Goal: Information Seeking & Learning: Compare options

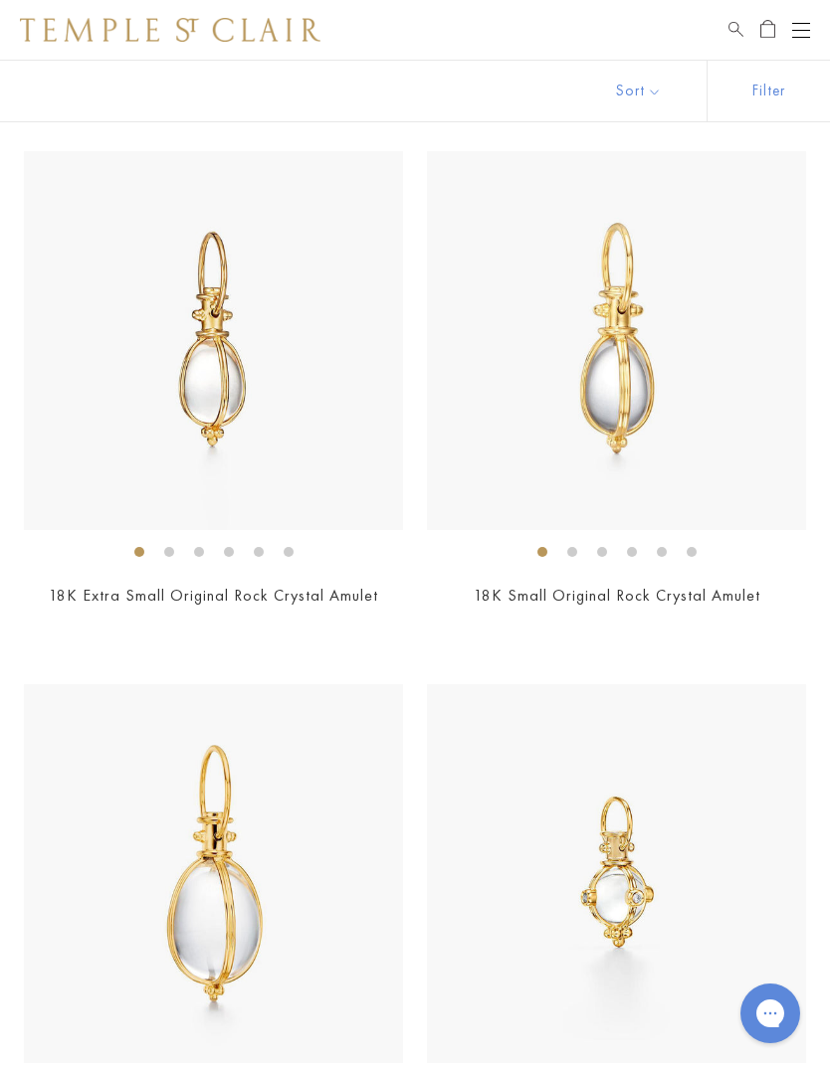
scroll to position [5165, 0]
click at [629, 403] on img at bounding box center [616, 342] width 379 height 379
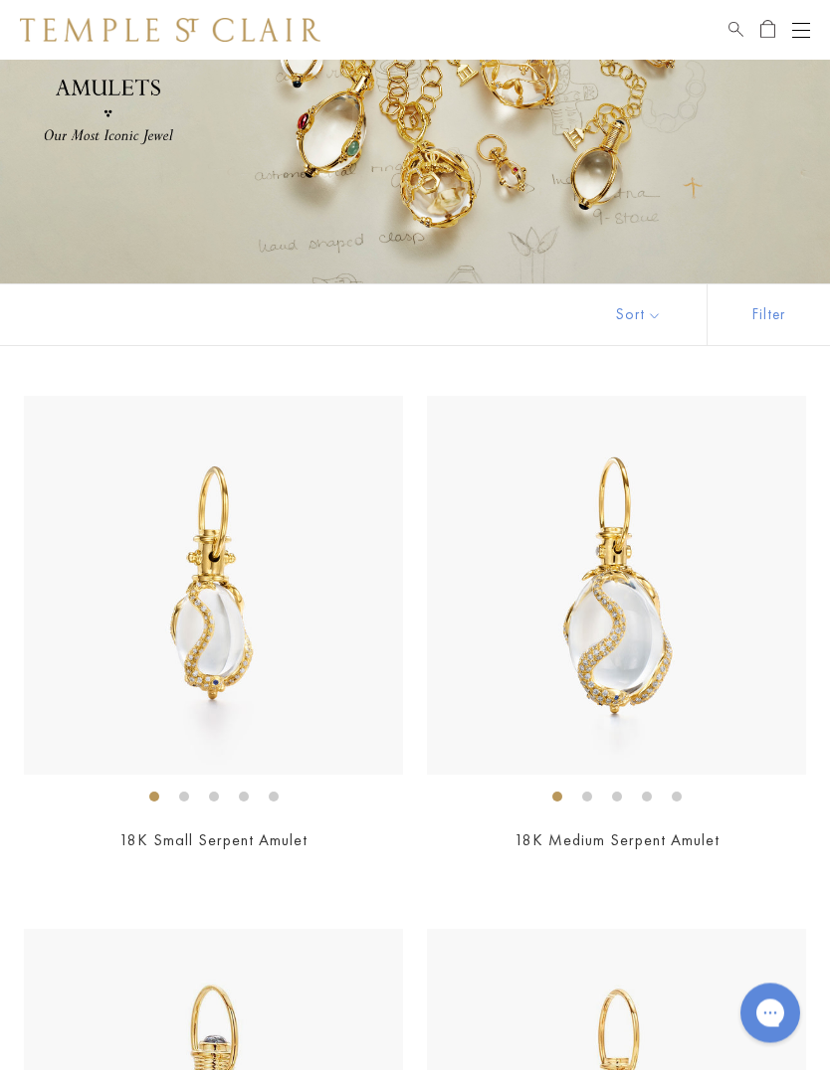
scroll to position [0, 0]
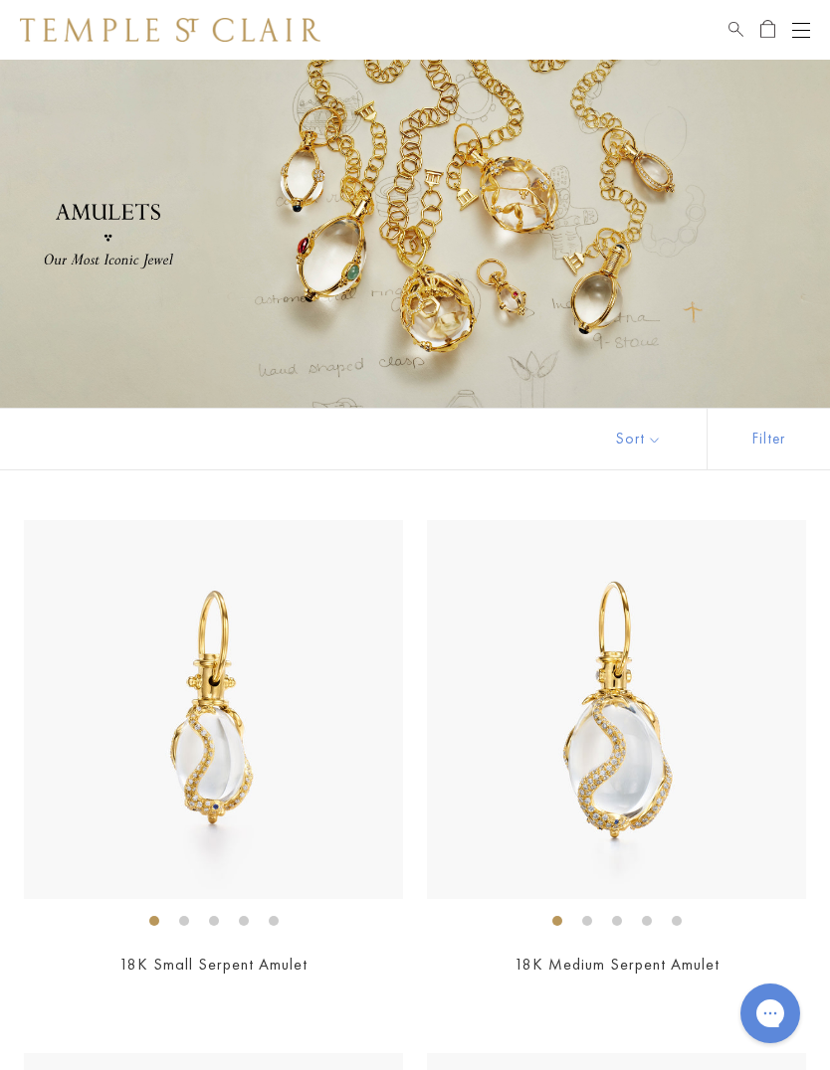
click at [806, 31] on button "Open navigation" at bounding box center [801, 30] width 18 height 24
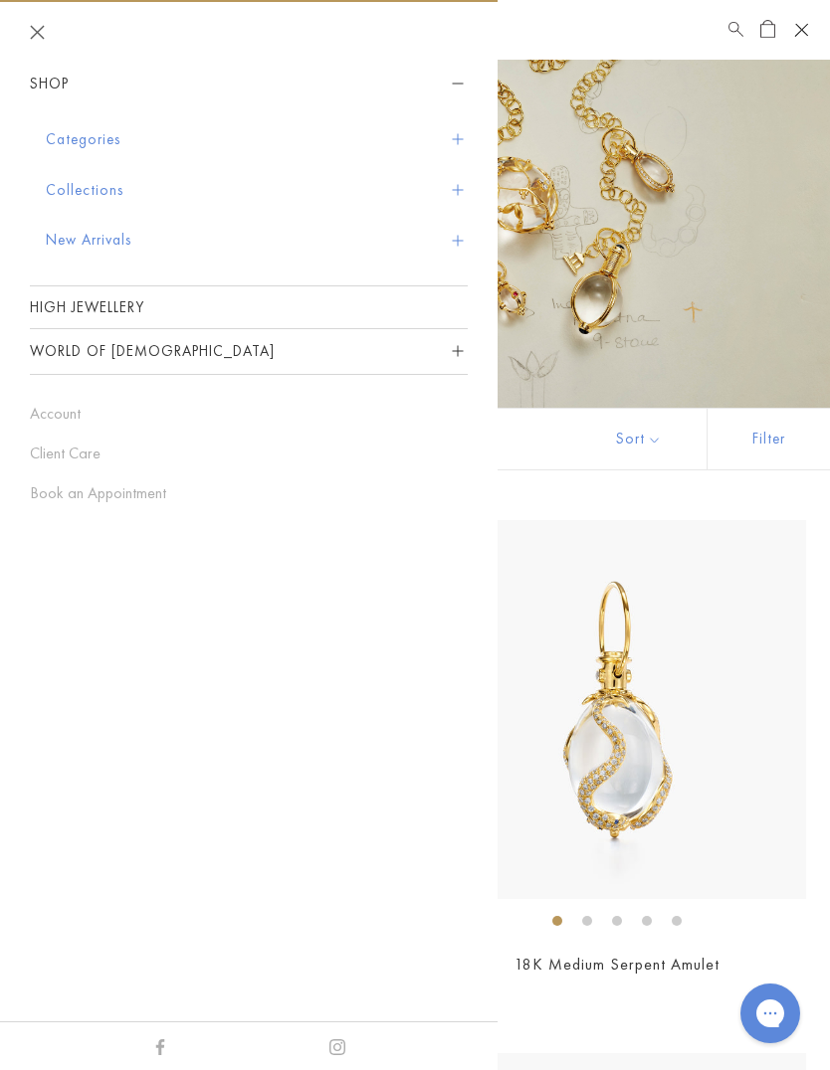
click at [122, 134] on button "Categories" at bounding box center [257, 139] width 422 height 51
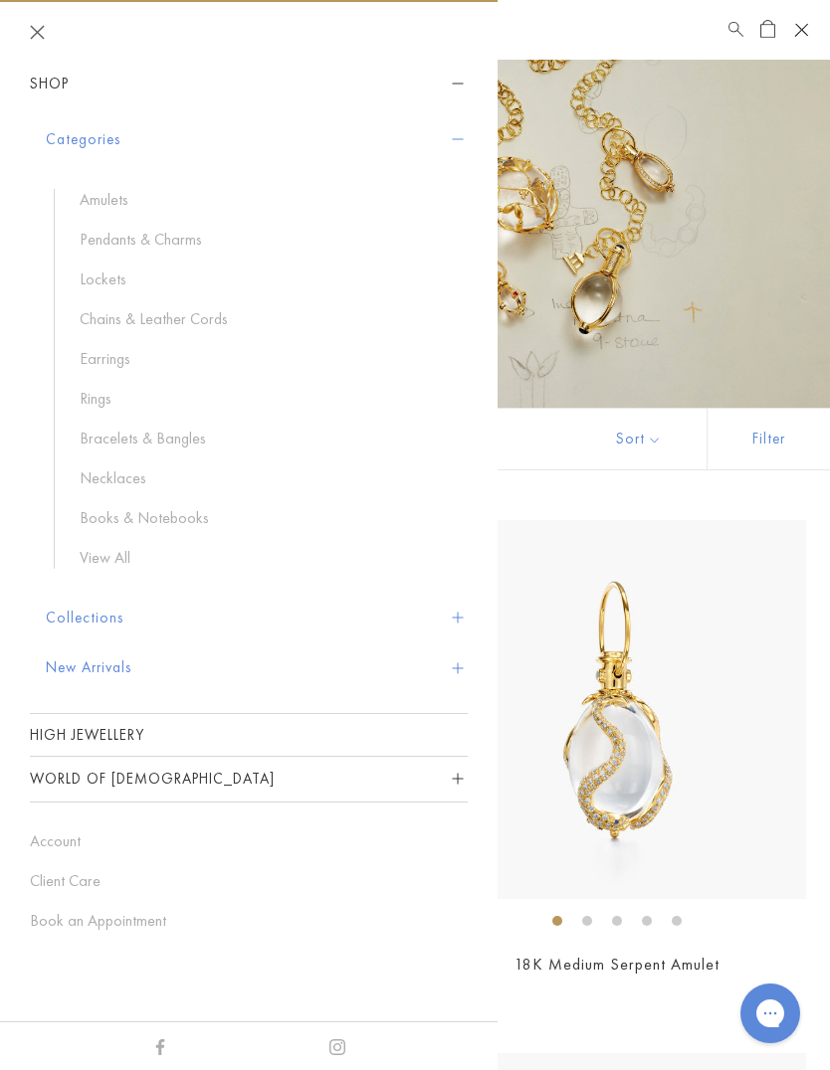
click at [191, 238] on link "Pendants & Charms" at bounding box center [264, 240] width 368 height 22
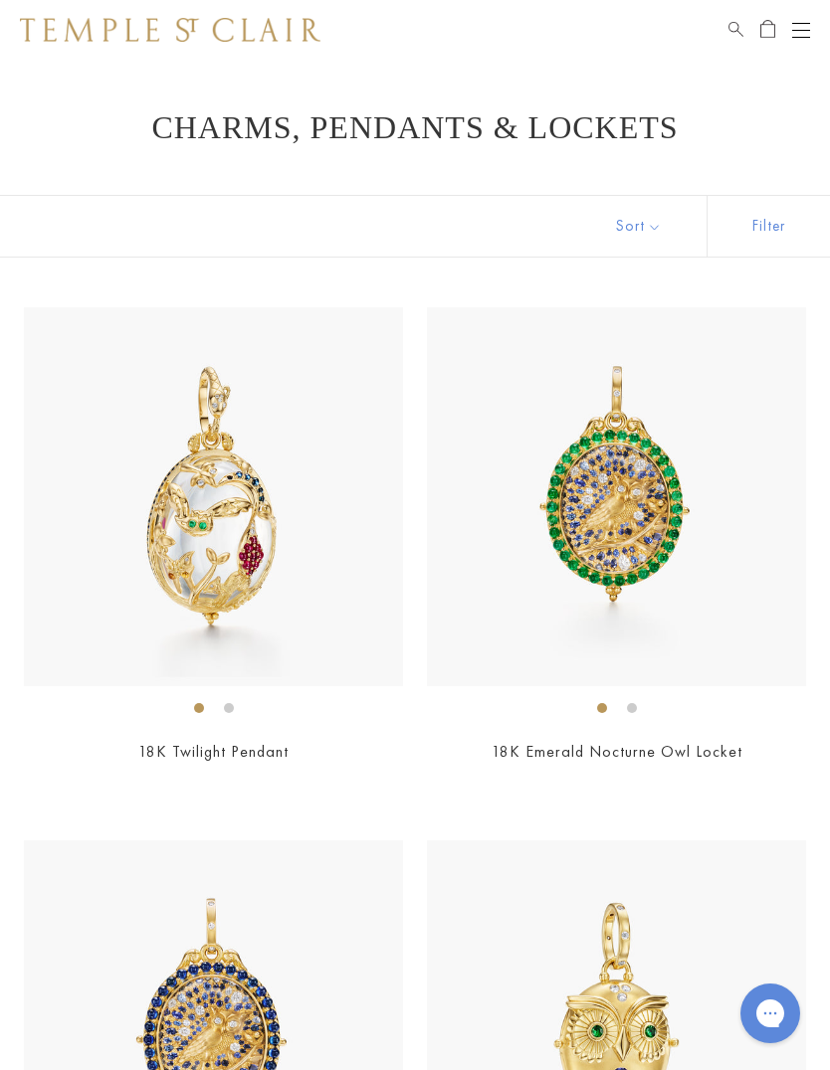
click at [654, 222] on button "Sort" at bounding box center [638, 226] width 135 height 61
click at [658, 229] on button "Sort" at bounding box center [638, 226] width 135 height 61
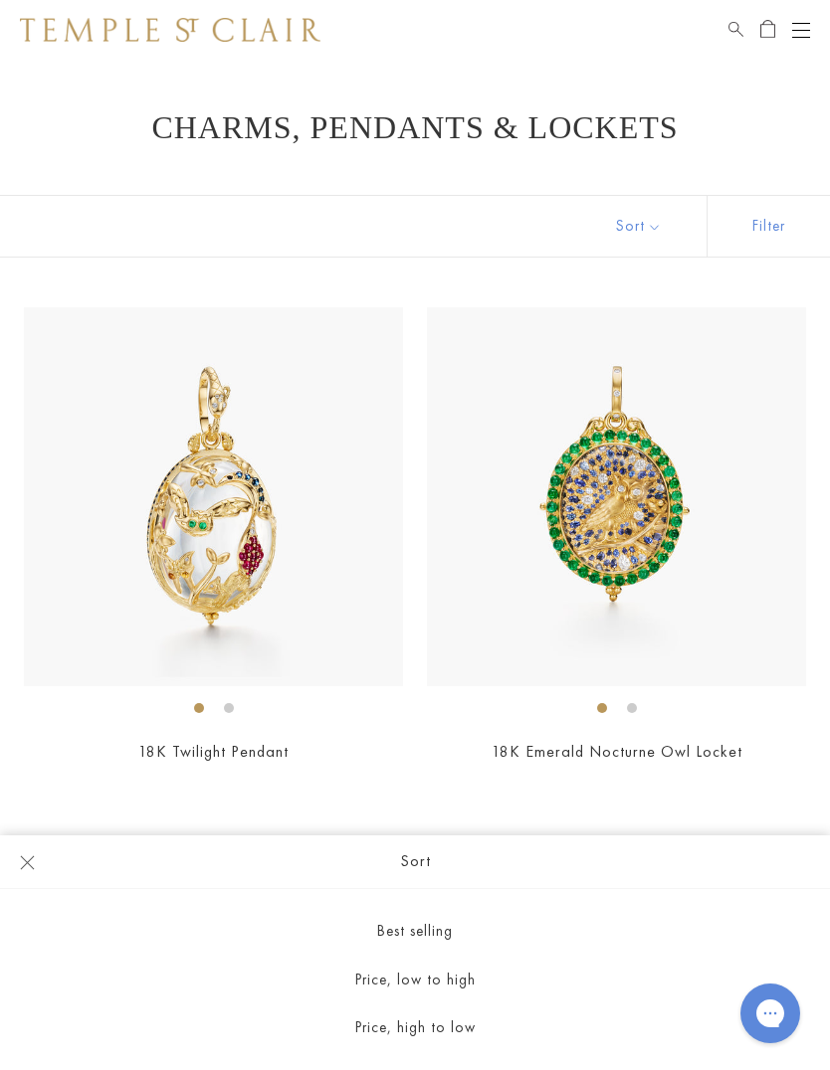
click at [465, 1034] on button "Price, high to low" at bounding box center [415, 1028] width 830 height 49
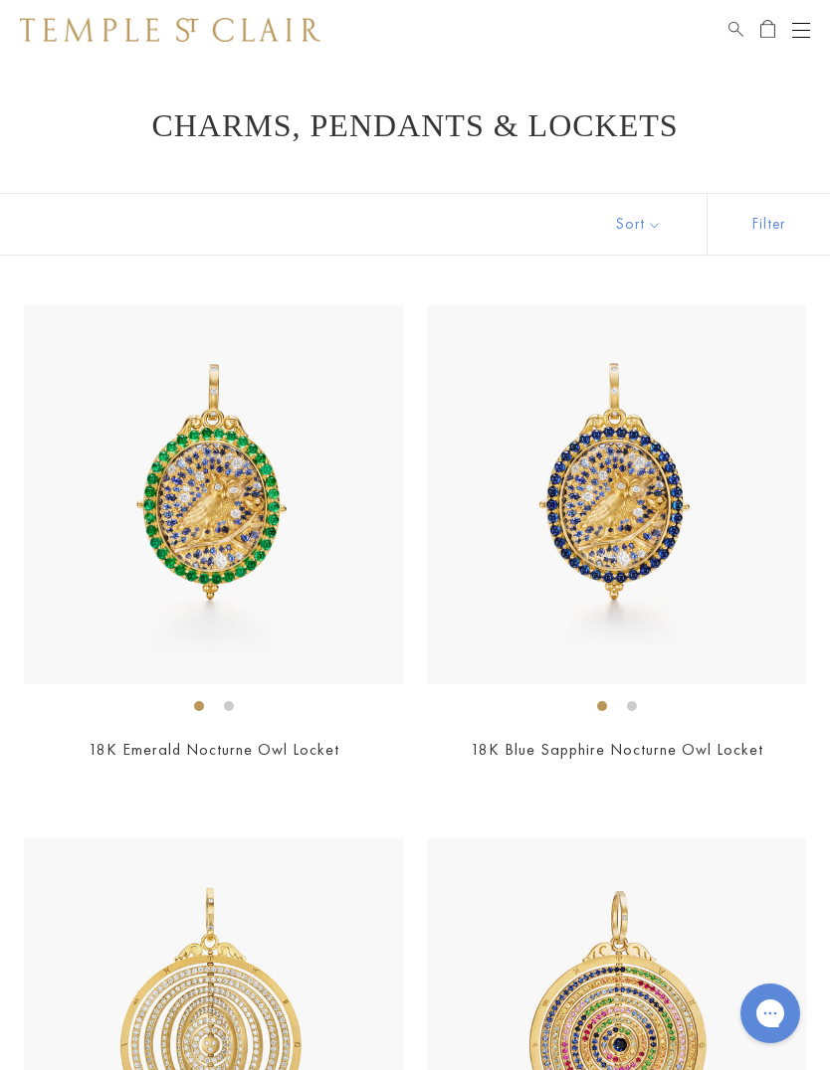
scroll to position [8, 0]
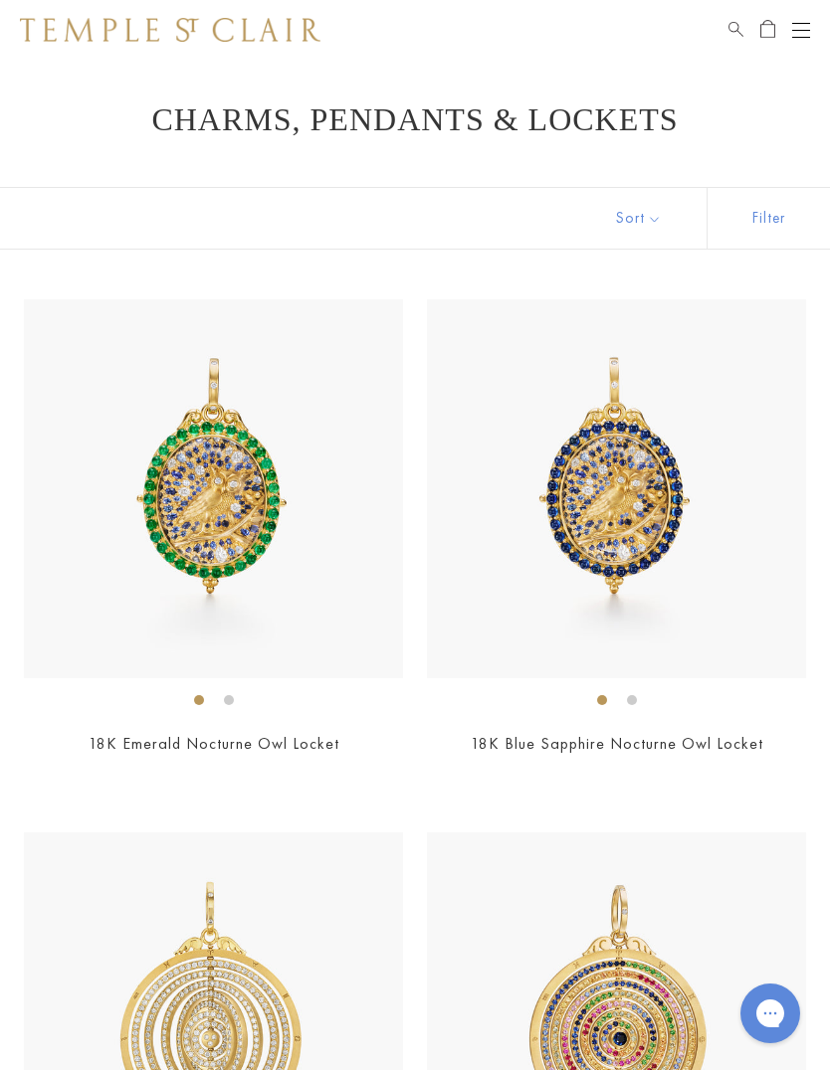
click at [783, 215] on button "Filter" at bounding box center [767, 218] width 123 height 61
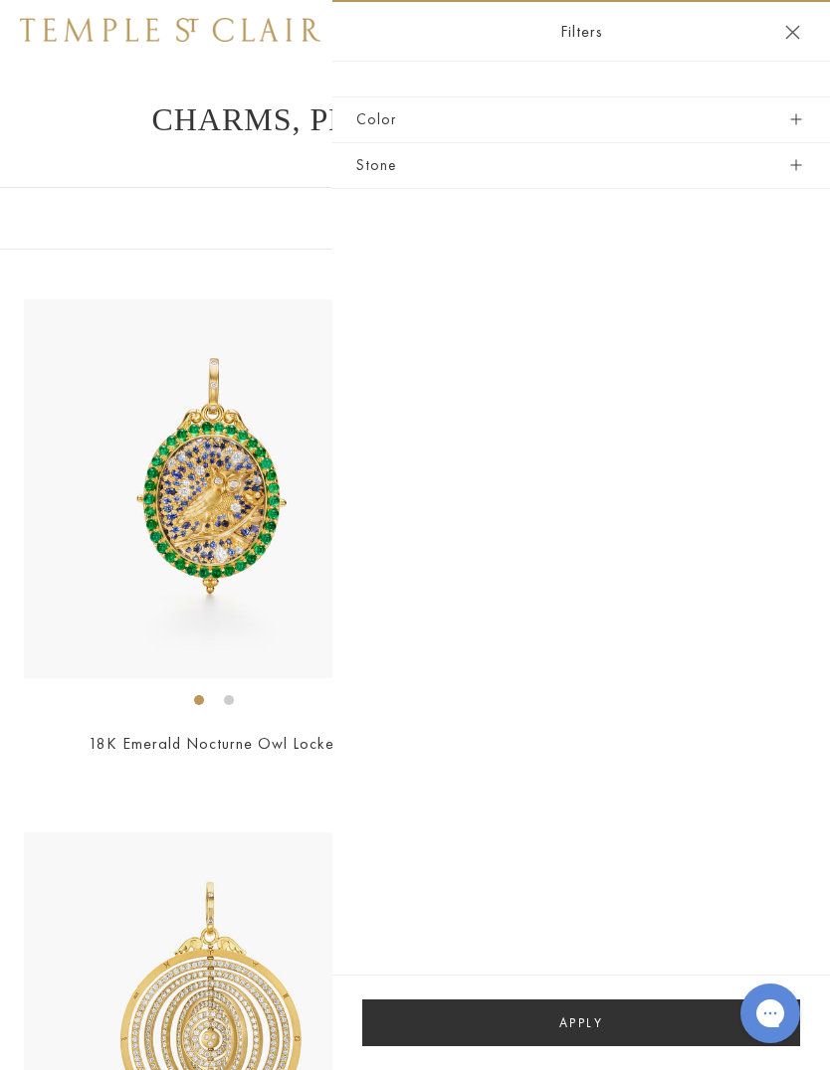
click at [717, 121] on button "Color" at bounding box center [581, 119] width 450 height 45
click at [386, 164] on button "Stone" at bounding box center [581, 165] width 450 height 45
click at [610, 1021] on button "Apply" at bounding box center [581, 1023] width 438 height 47
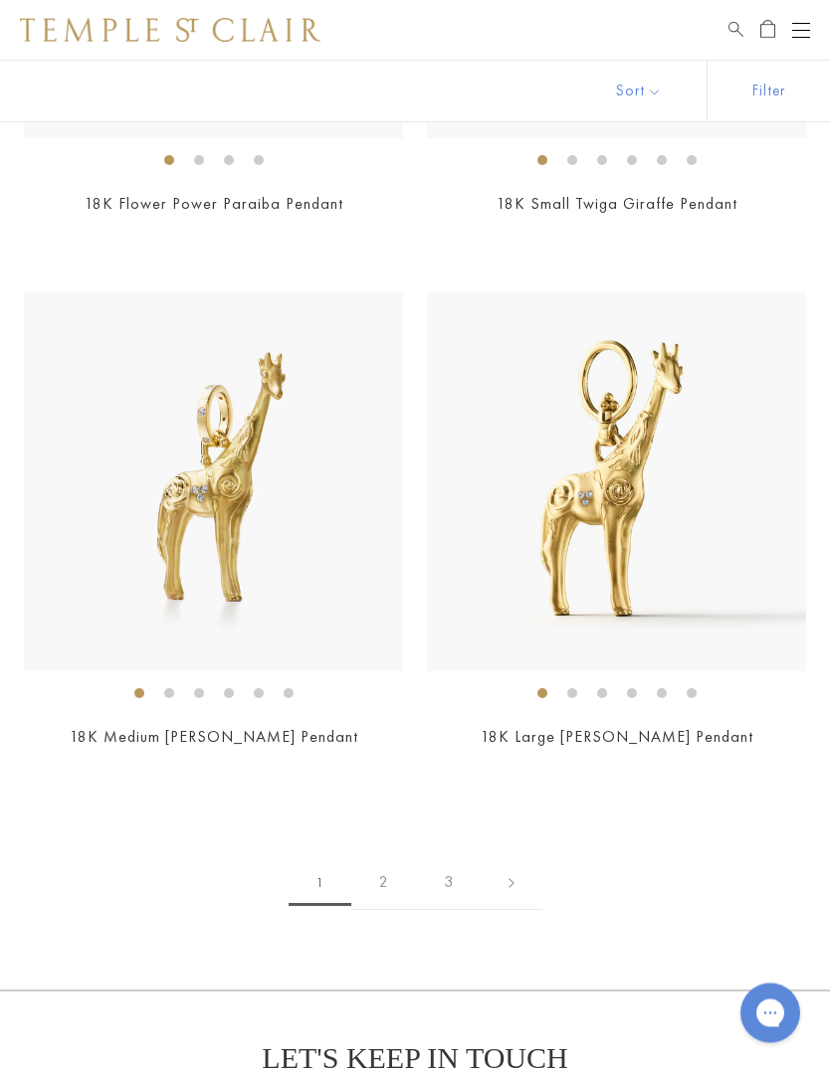
scroll to position [12281, 0]
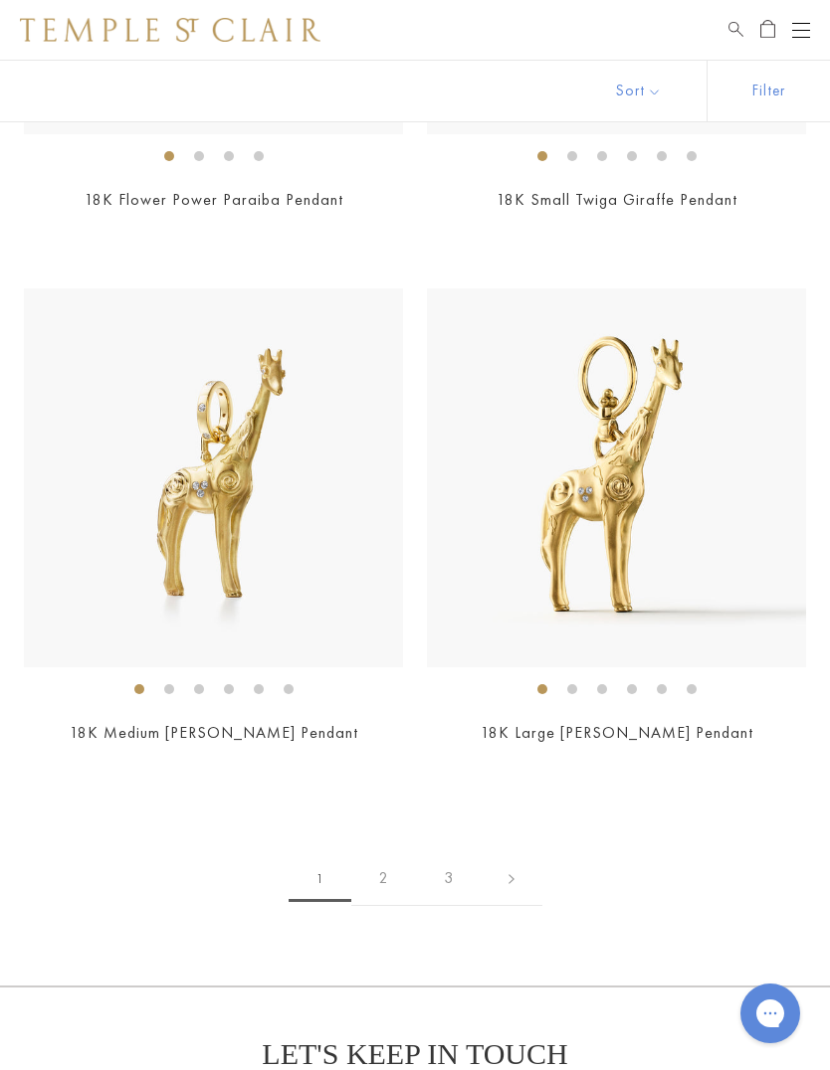
click at [375, 862] on link "2" at bounding box center [383, 879] width 65 height 55
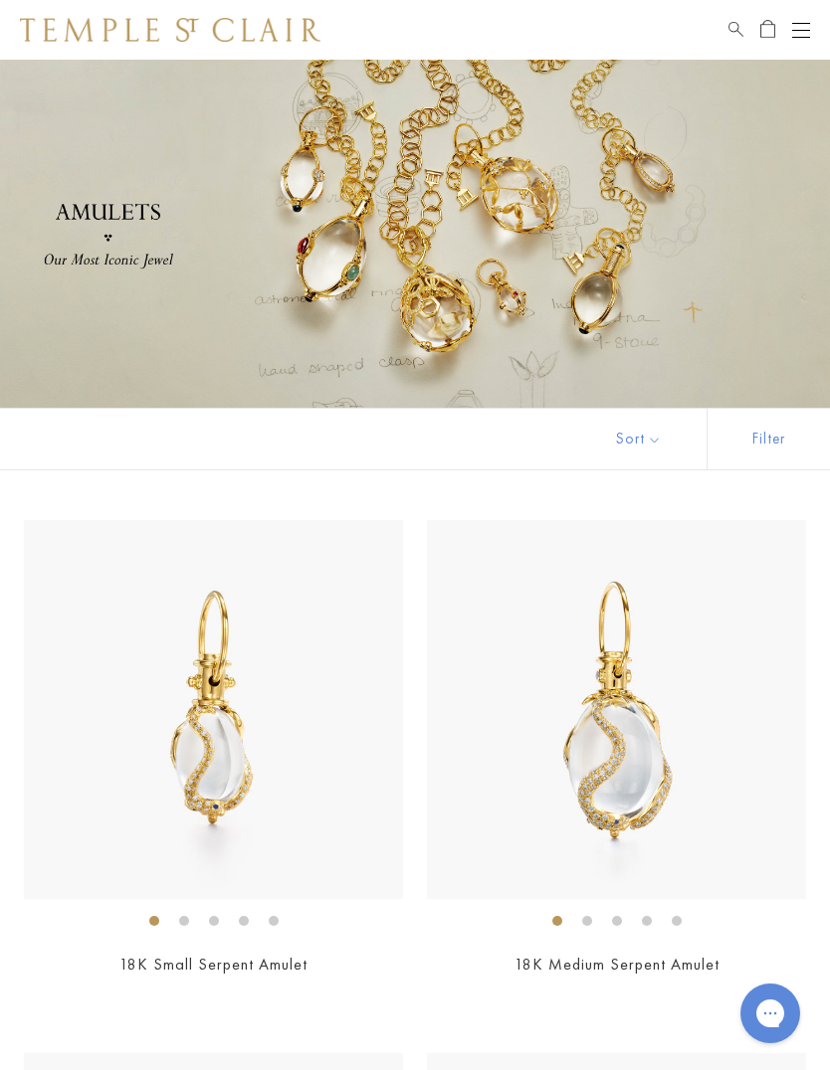
click at [775, 439] on button "Filter" at bounding box center [767, 439] width 123 height 61
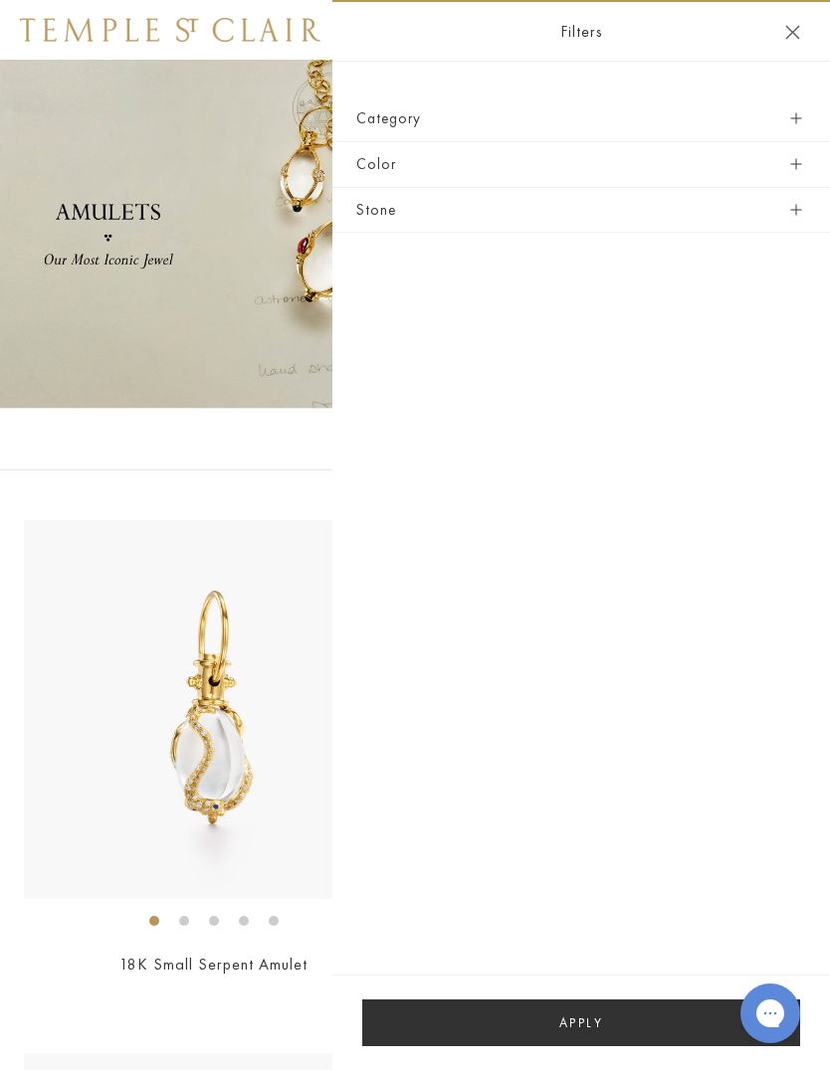
click at [393, 214] on button "Stone" at bounding box center [581, 210] width 450 height 45
click at [598, 1028] on button "Apply" at bounding box center [581, 1023] width 438 height 47
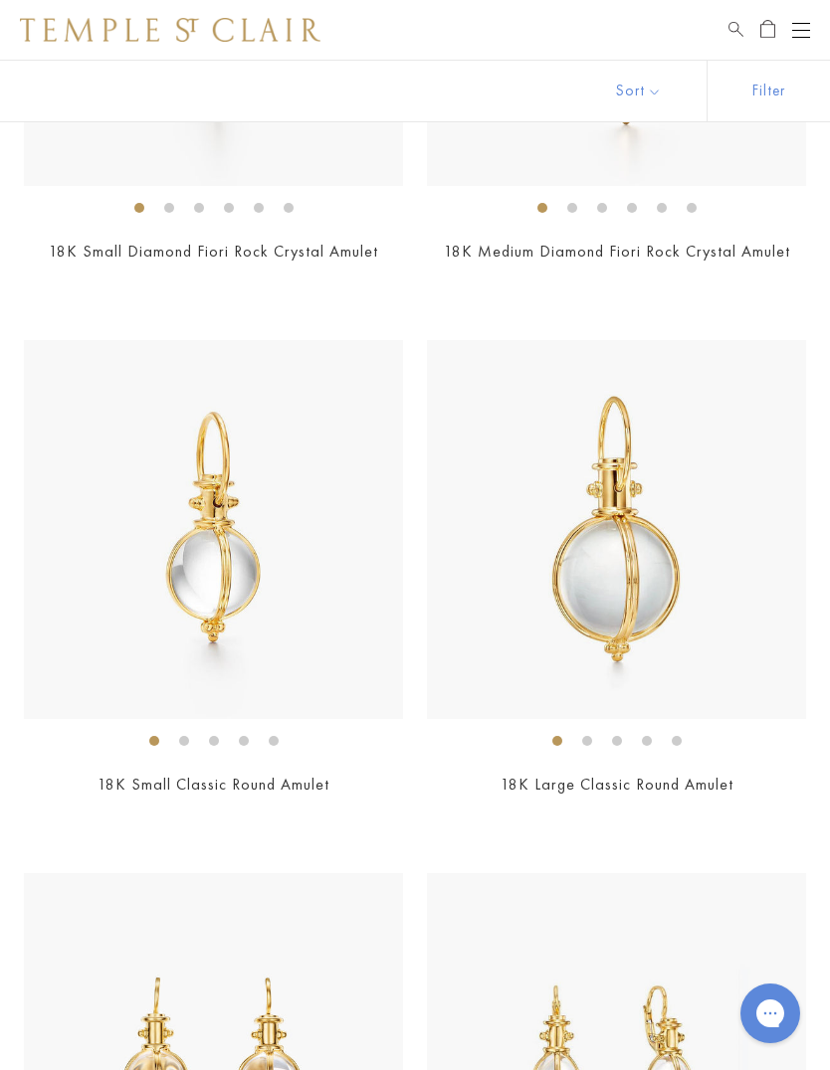
scroll to position [3906, 0]
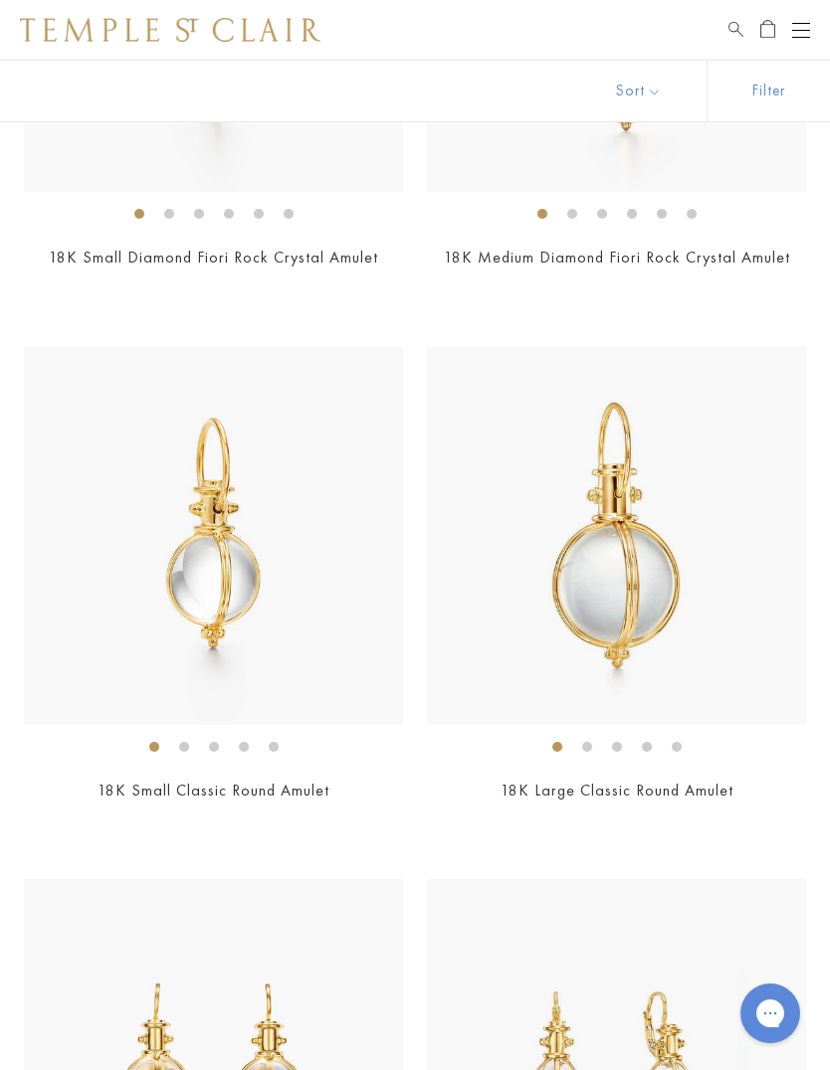
click at [219, 568] on img at bounding box center [213, 535] width 379 height 379
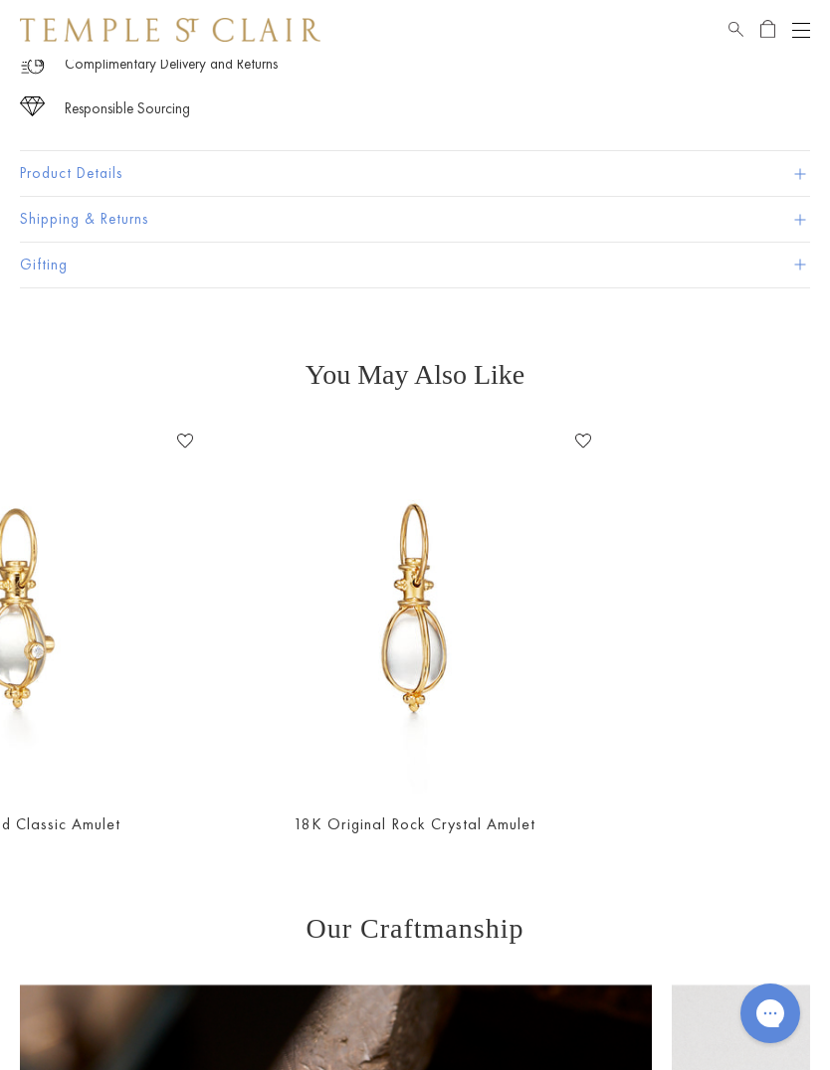
scroll to position [0, 1195]
